Goal: Information Seeking & Learning: Learn about a topic

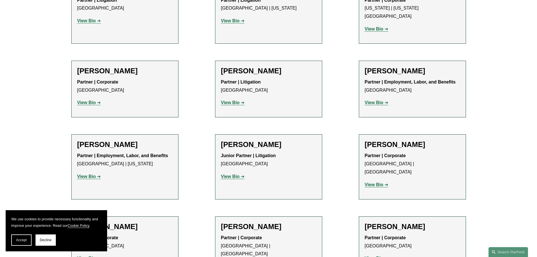
scroll to position [3159, 0]
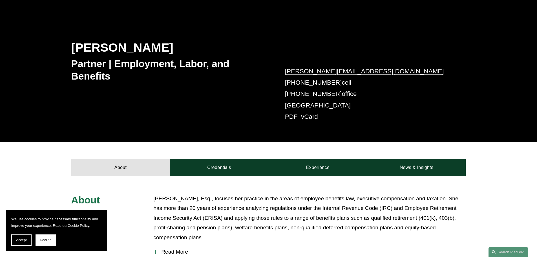
scroll to position [41, 0]
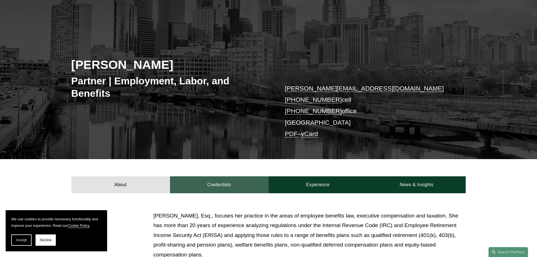
click at [212, 184] on link "Credentials" at bounding box center [219, 184] width 99 height 17
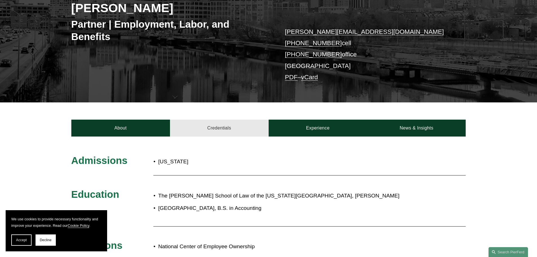
scroll to position [182, 0]
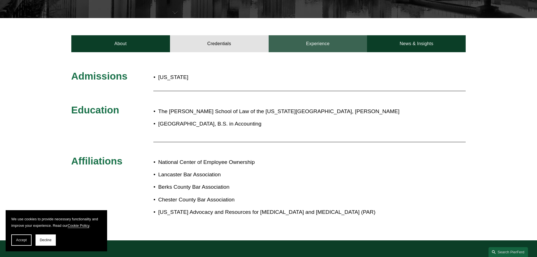
click at [311, 42] on link "Experience" at bounding box center [318, 43] width 99 height 17
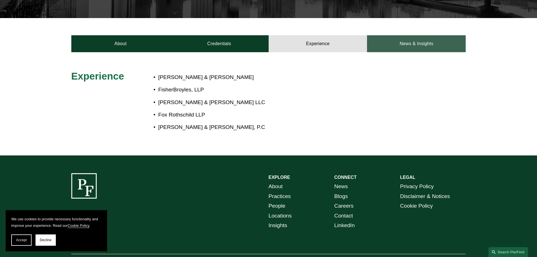
click at [407, 43] on link "News & Insights" at bounding box center [416, 43] width 99 height 17
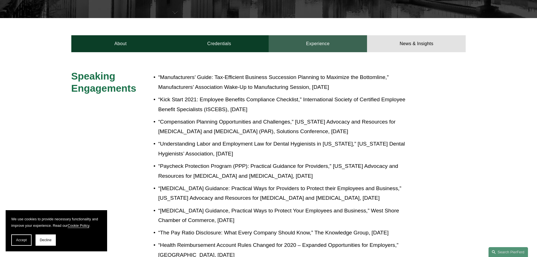
click at [320, 41] on link "Experience" at bounding box center [318, 43] width 99 height 17
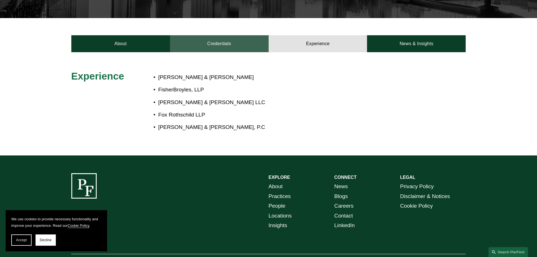
click at [218, 47] on link "Credentials" at bounding box center [219, 43] width 99 height 17
